Goal: Navigation & Orientation: Find specific page/section

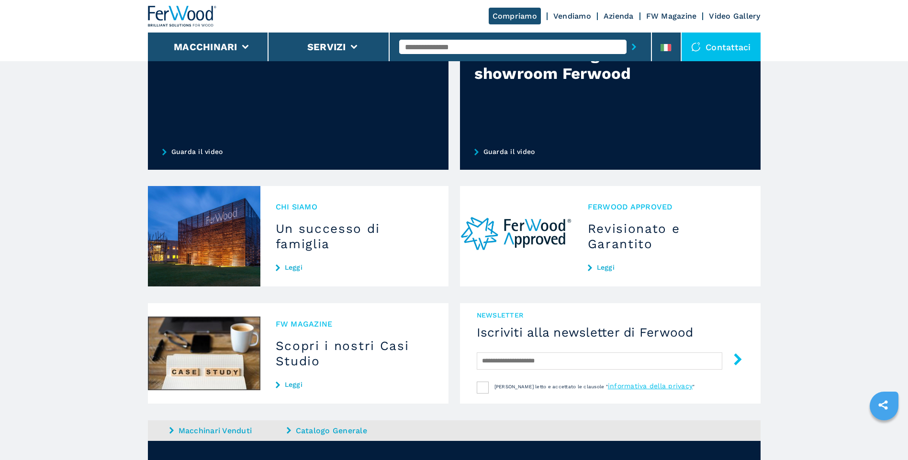
scroll to position [857, 0]
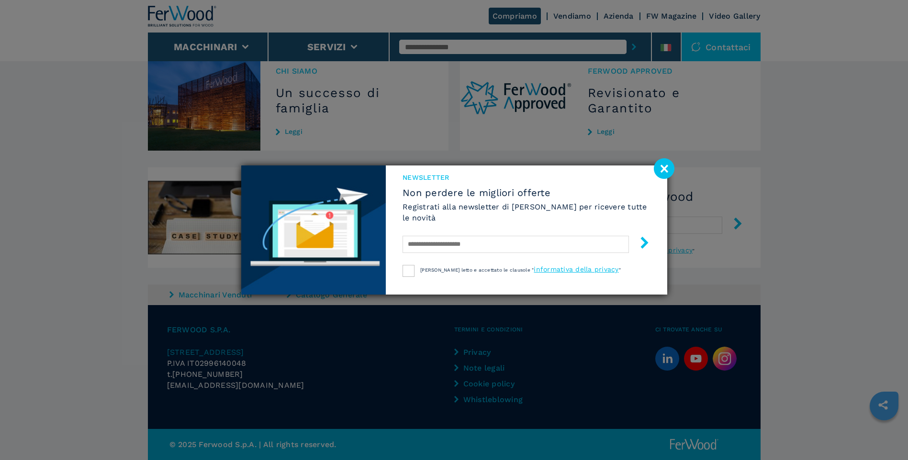
click at [661, 169] on image at bounding box center [664, 168] width 21 height 21
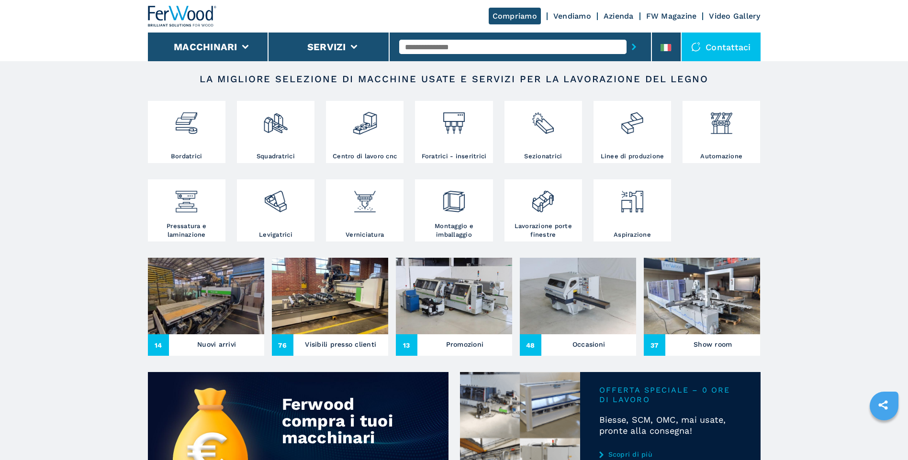
scroll to position [0, 0]
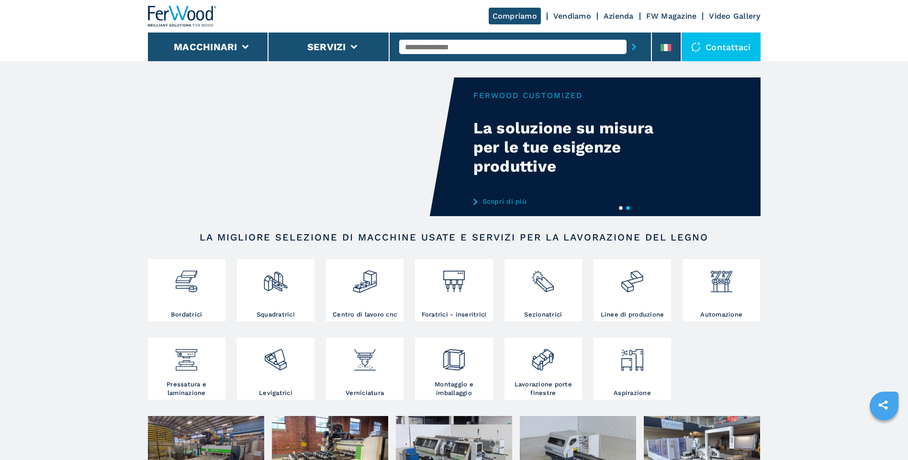
click at [612, 17] on link "Azienda" at bounding box center [618, 15] width 30 height 9
click at [618, 17] on link "Azienda" at bounding box center [618, 15] width 30 height 9
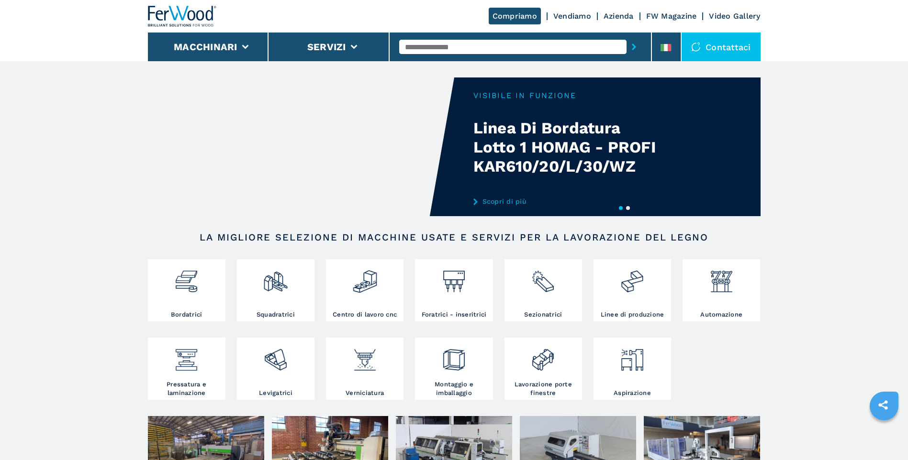
click at [671, 15] on link "FW Magazine" at bounding box center [671, 15] width 51 height 9
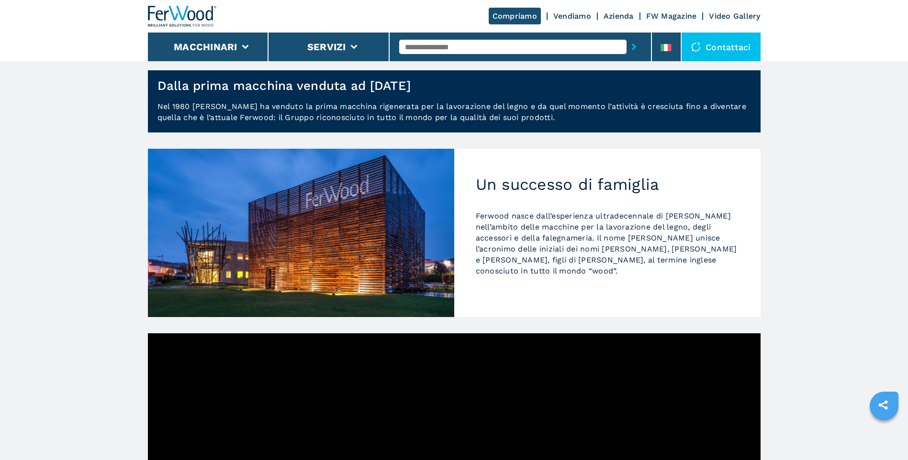
scroll to position [11, 0]
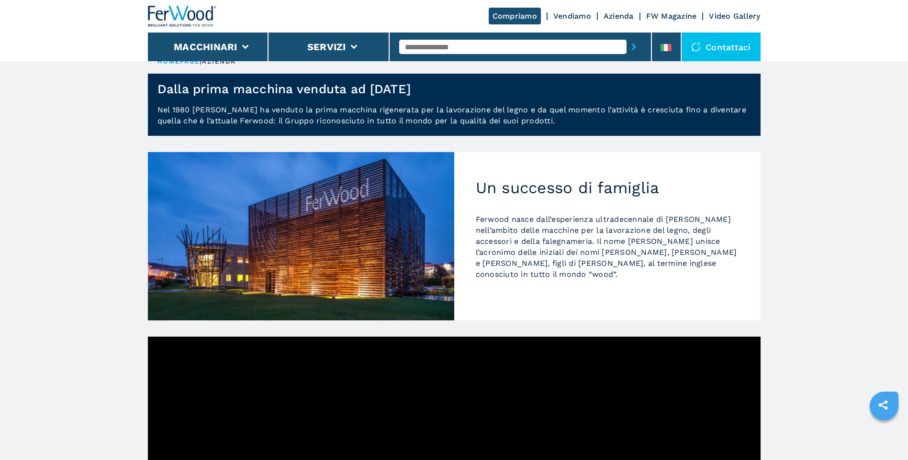
click at [665, 17] on link "FW Magazine" at bounding box center [671, 15] width 51 height 9
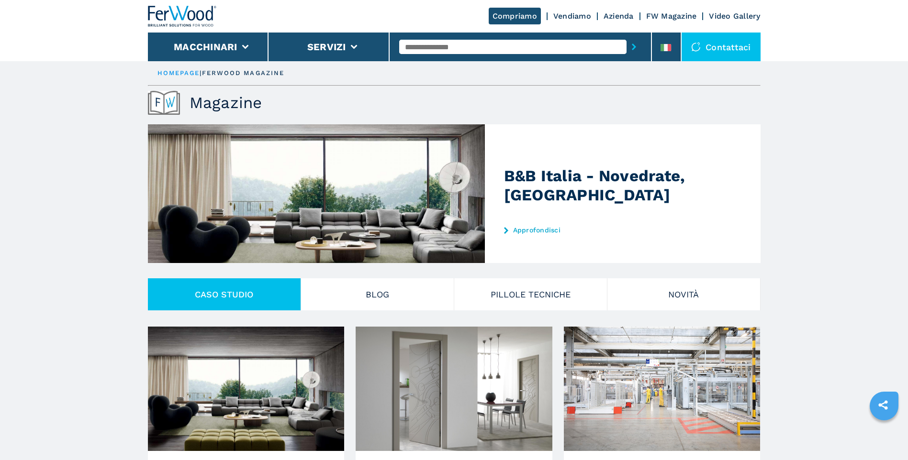
click at [744, 18] on link "Video Gallery" at bounding box center [734, 15] width 51 height 9
click at [645, 158] on div at bounding box center [454, 193] width 612 height 139
